Goal: Check status: Check status

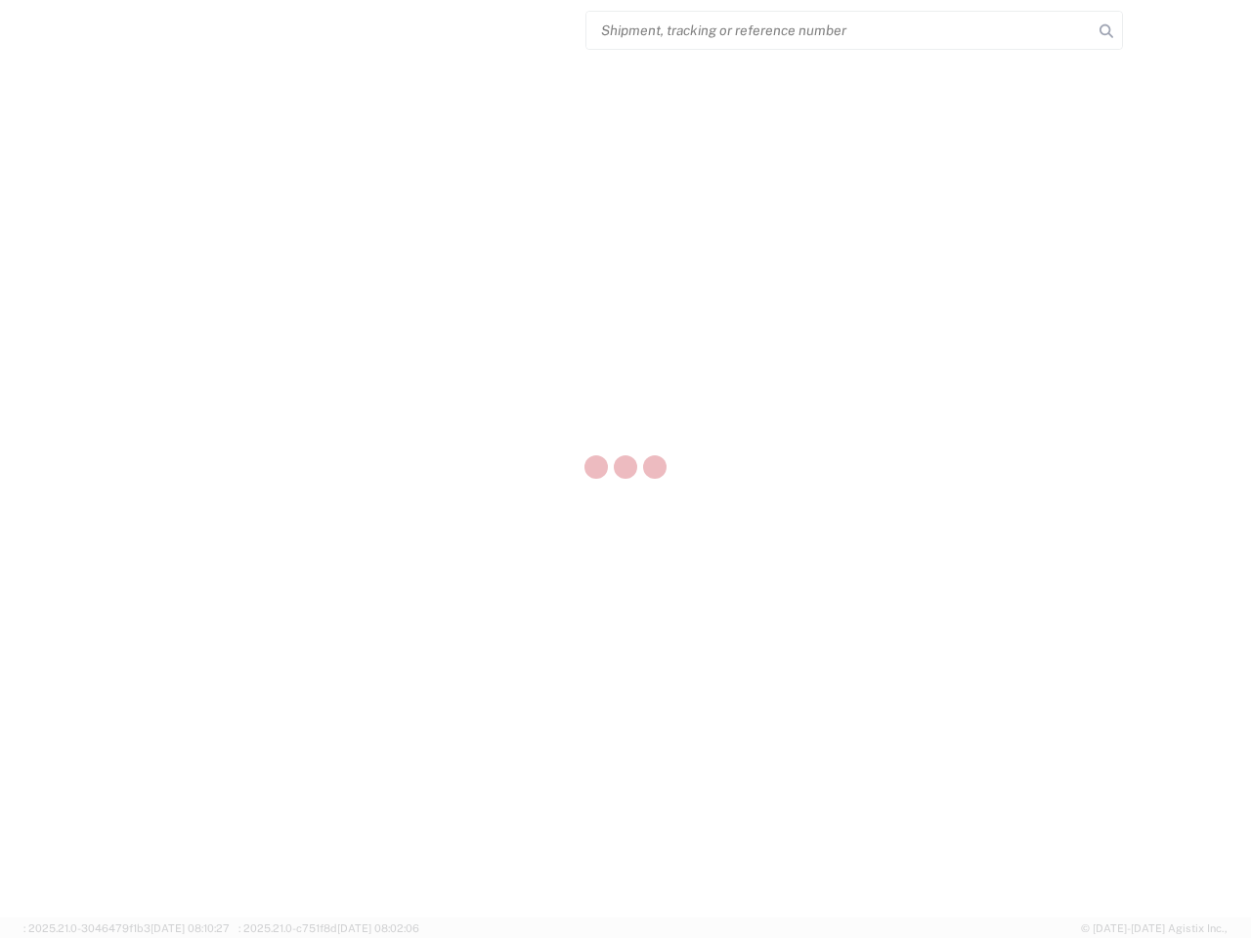
select select "US"
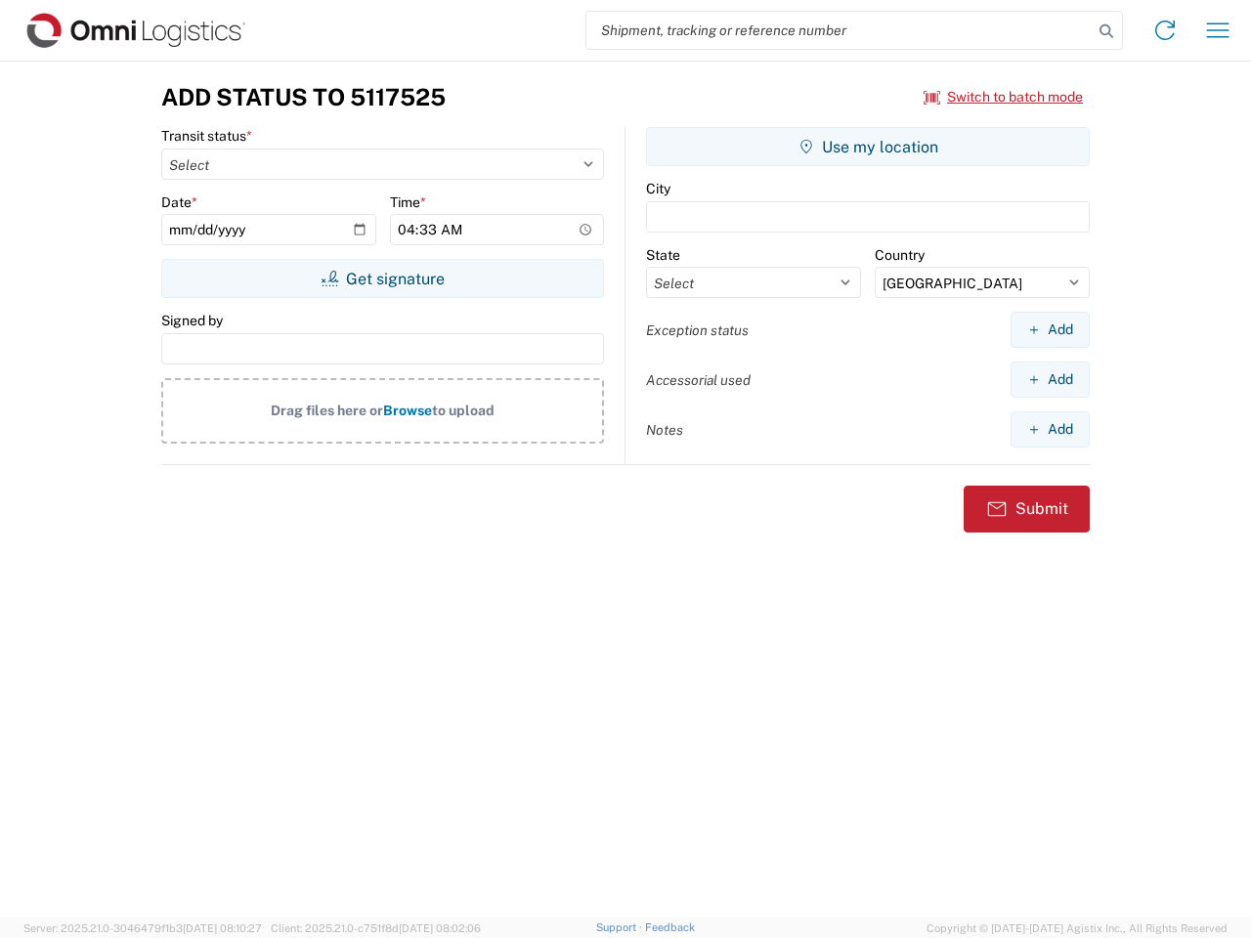
click at [840, 30] on input "search" at bounding box center [839, 30] width 506 height 37
click at [1106, 31] on icon at bounding box center [1106, 31] width 27 height 27
click at [1165, 30] on icon at bounding box center [1164, 30] width 31 height 31
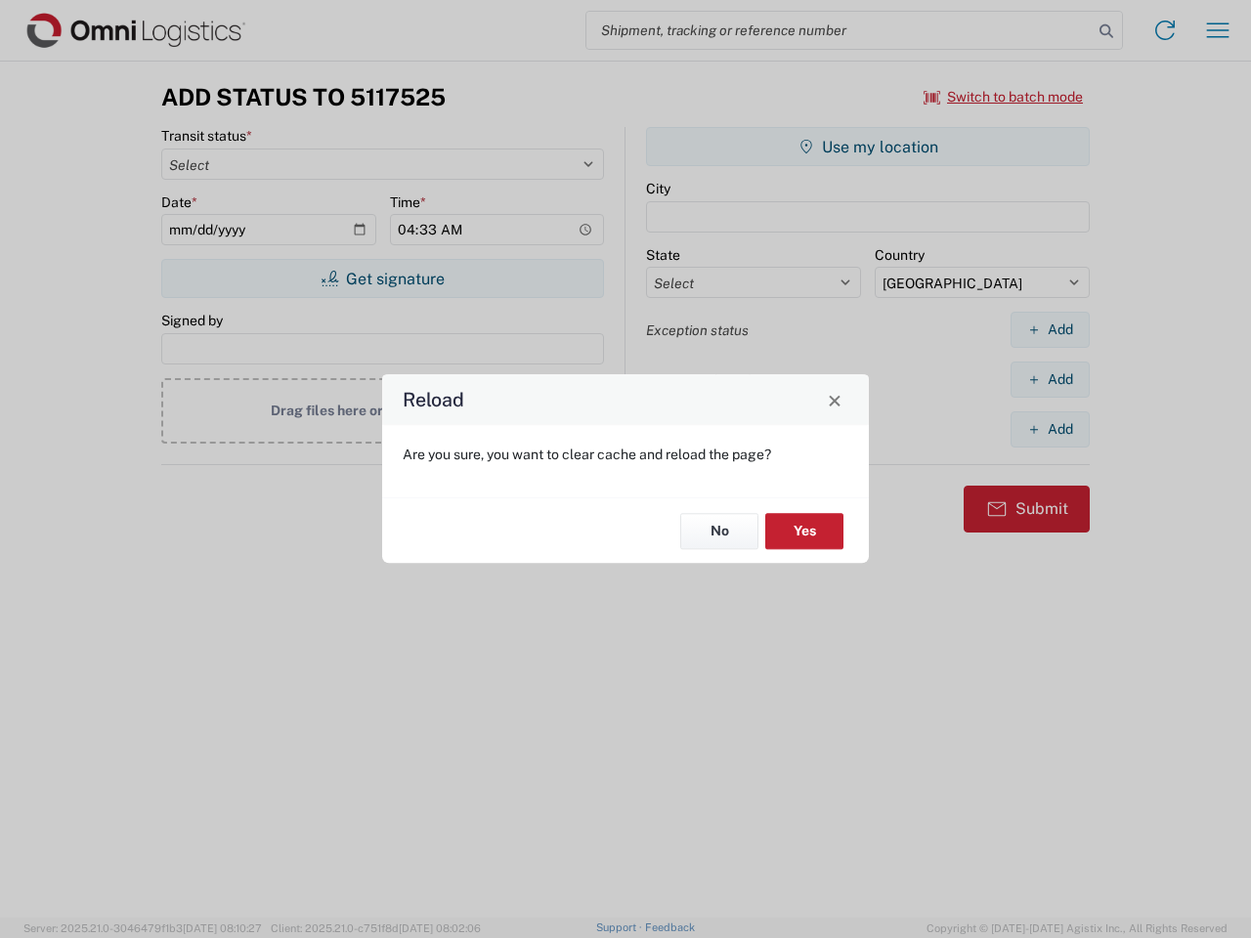
click at [1004, 97] on div "Reload Are you sure, you want to clear cache and reload the page? No Yes" at bounding box center [625, 469] width 1251 height 938
click at [382, 279] on div "Reload Are you sure, you want to clear cache and reload the page? No Yes" at bounding box center [625, 469] width 1251 height 938
click at [868, 147] on div "Reload Are you sure, you want to clear cache and reload the page? No Yes" at bounding box center [625, 469] width 1251 height 938
click at [1050, 329] on div "Reload Are you sure, you want to clear cache and reload the page? No Yes" at bounding box center [625, 469] width 1251 height 938
click at [1050, 379] on div "Reload Are you sure, you want to clear cache and reload the page? No Yes" at bounding box center [625, 469] width 1251 height 938
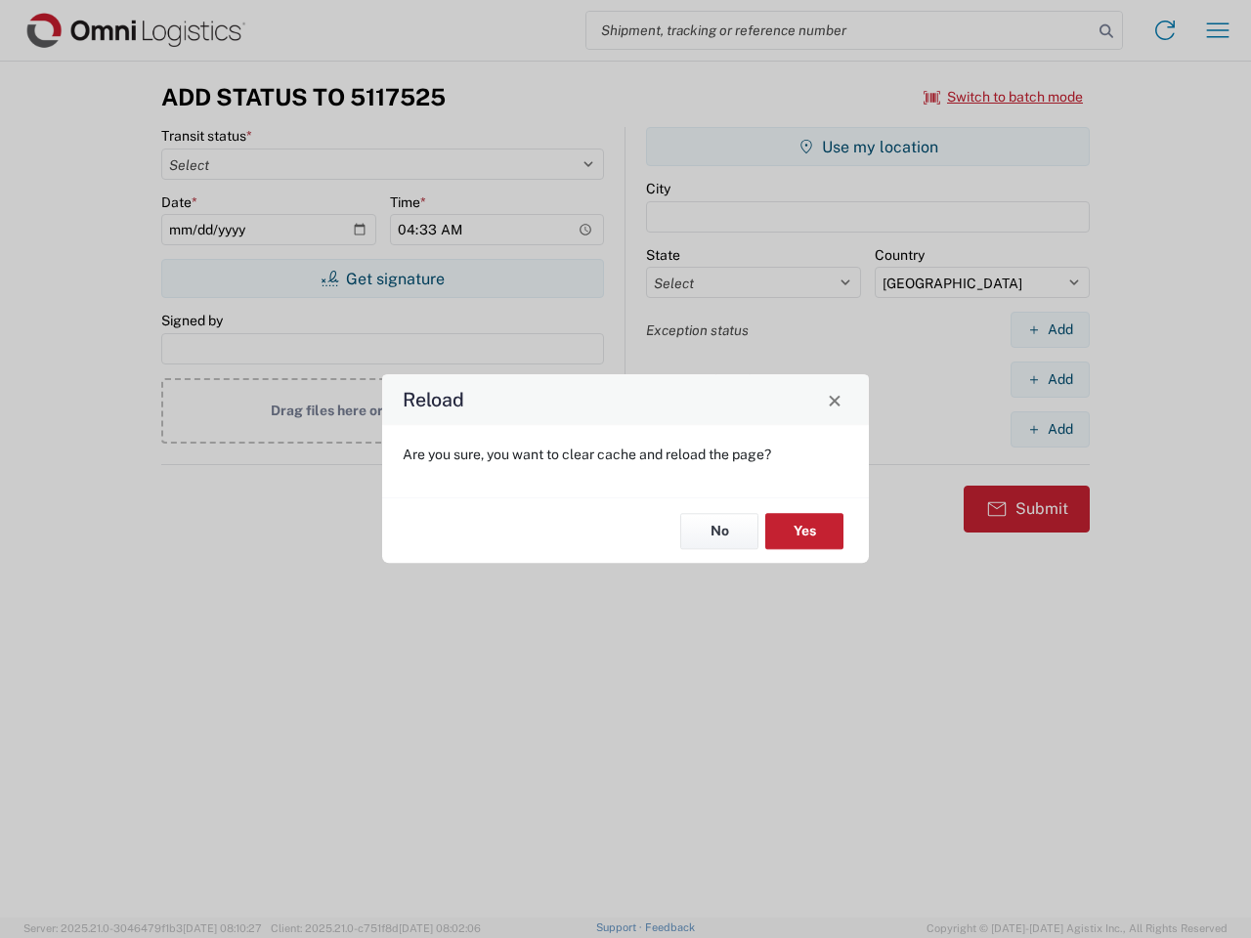
click at [1050, 429] on div "Reload Are you sure, you want to clear cache and reload the page? No Yes" at bounding box center [625, 469] width 1251 height 938
